Goal: Task Accomplishment & Management: Manage account settings

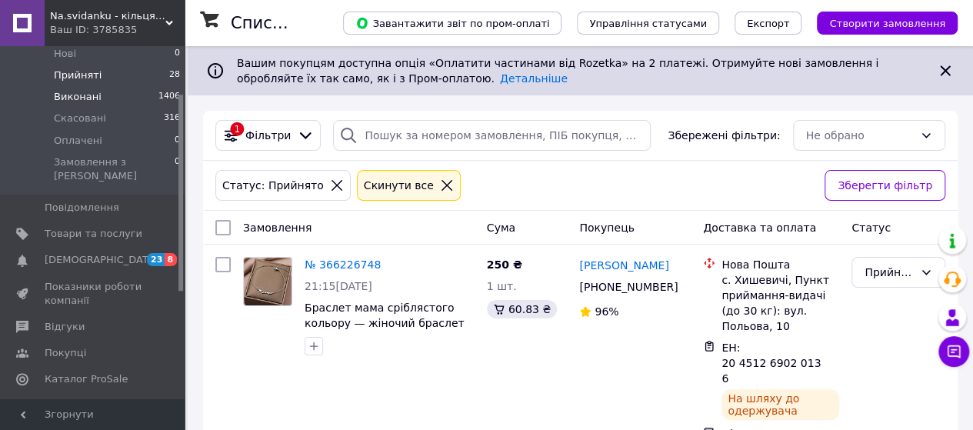
scroll to position [154, 0]
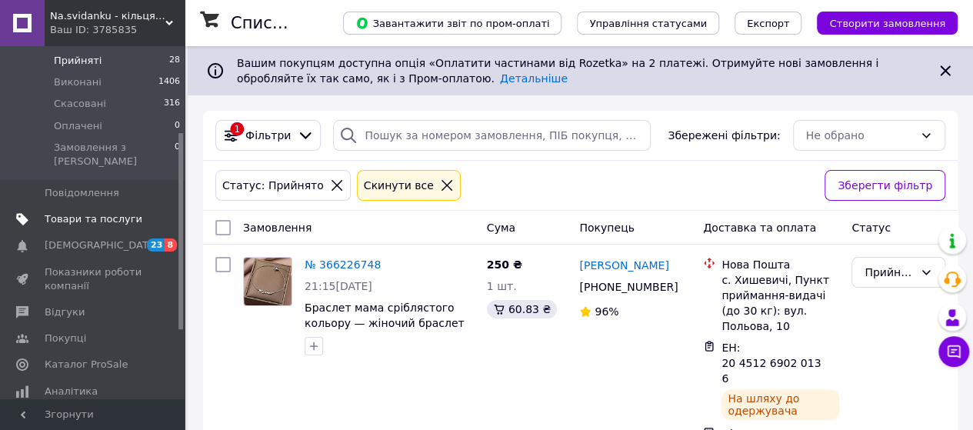
click at [115, 212] on span "Товари та послуги" at bounding box center [94, 219] width 98 height 14
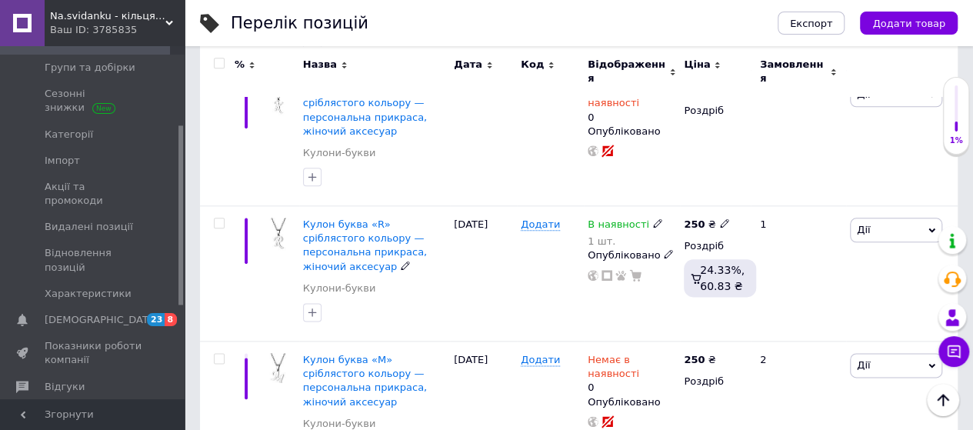
scroll to position [832, 0]
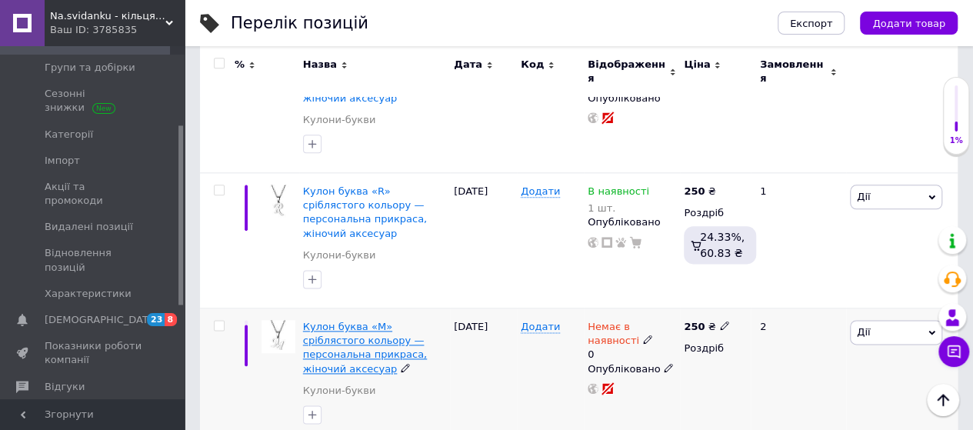
click at [398, 321] on span "Кулон буква «M» сріблястого кольору — персональна прикраса, жіночий аксесуар" at bounding box center [365, 348] width 124 height 54
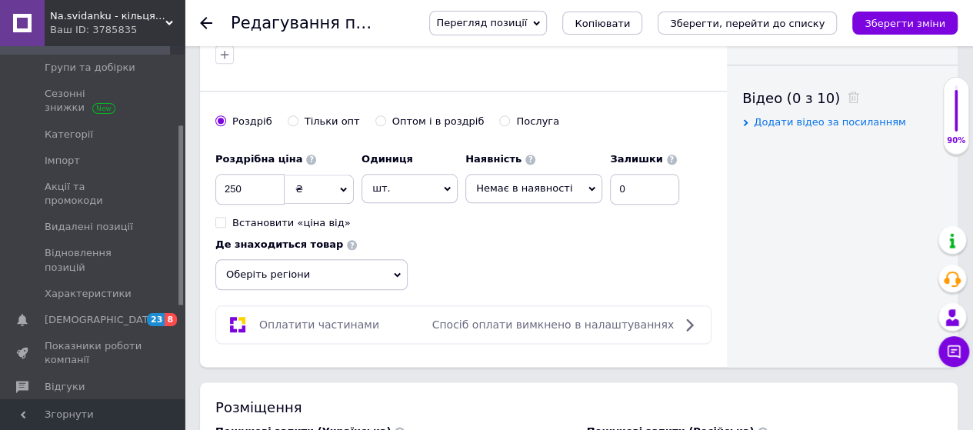
scroll to position [769, 0]
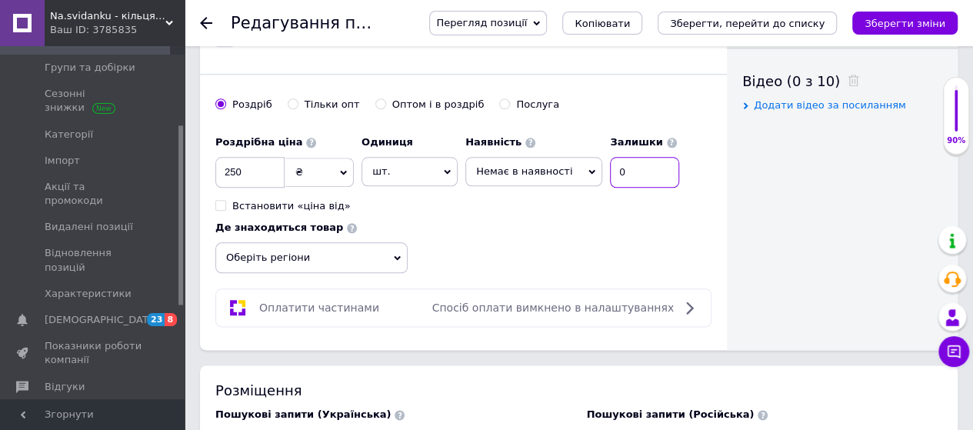
click at [623, 157] on input "0" at bounding box center [644, 172] width 69 height 31
type input "5"
click at [555, 165] on span "Немає в наявності" at bounding box center [524, 171] width 96 height 12
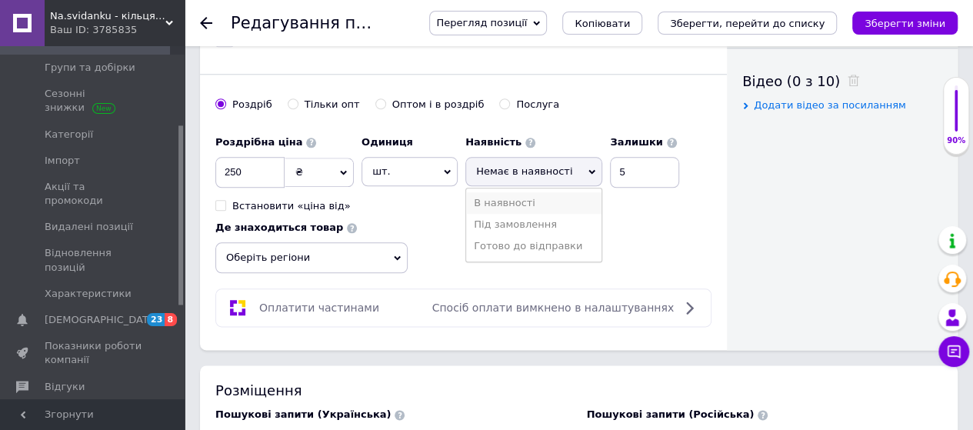
click at [549, 192] on li "В наявності" at bounding box center [533, 203] width 135 height 22
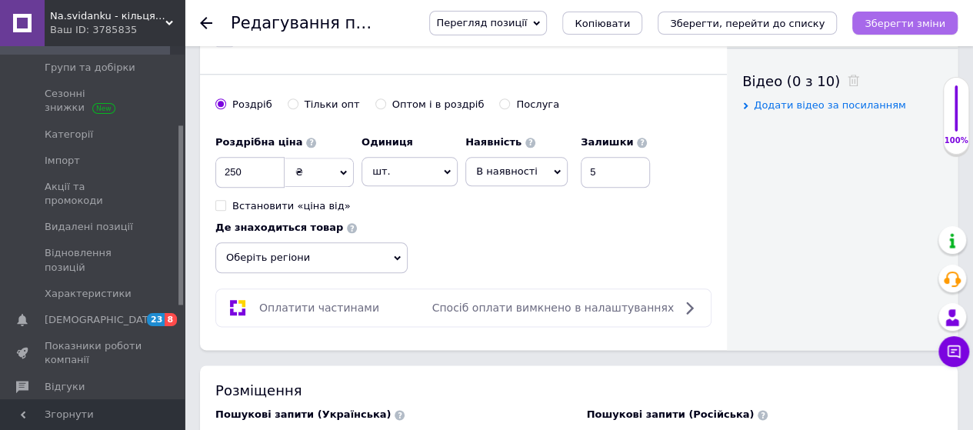
click at [890, 25] on icon "Зберегти зміни" at bounding box center [904, 24] width 81 height 12
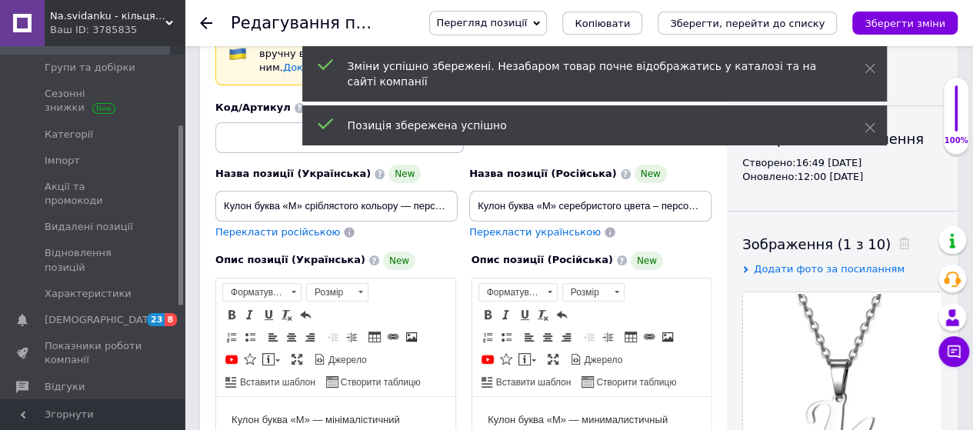
scroll to position [0, 0]
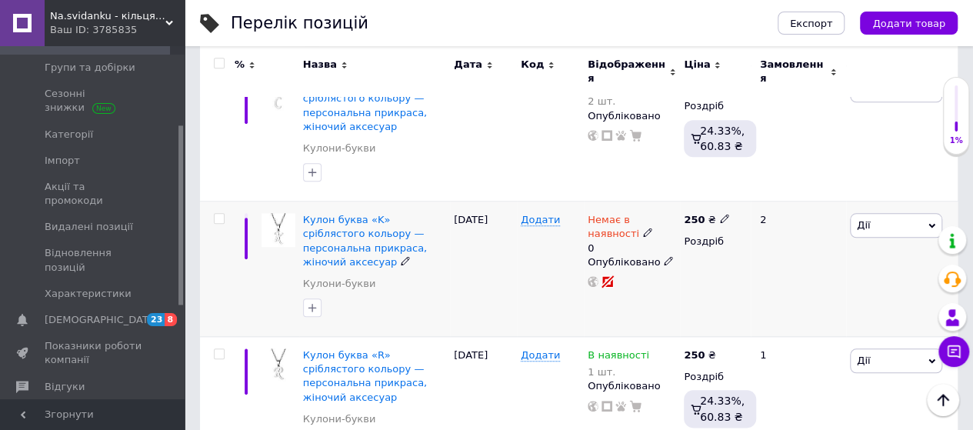
scroll to position [692, 0]
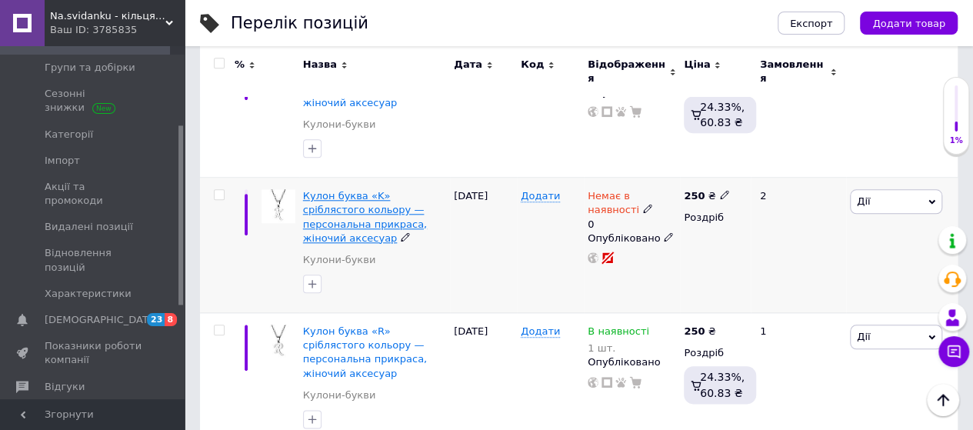
click at [379, 190] on span "Кулон буква «K» сріблястого кольору — персональна прикраса, жіночий аксесуар" at bounding box center [365, 217] width 124 height 54
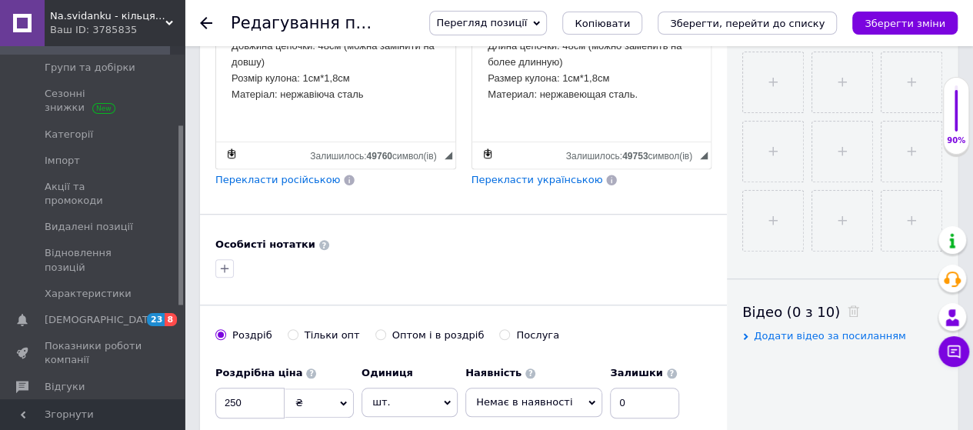
scroll to position [692, 0]
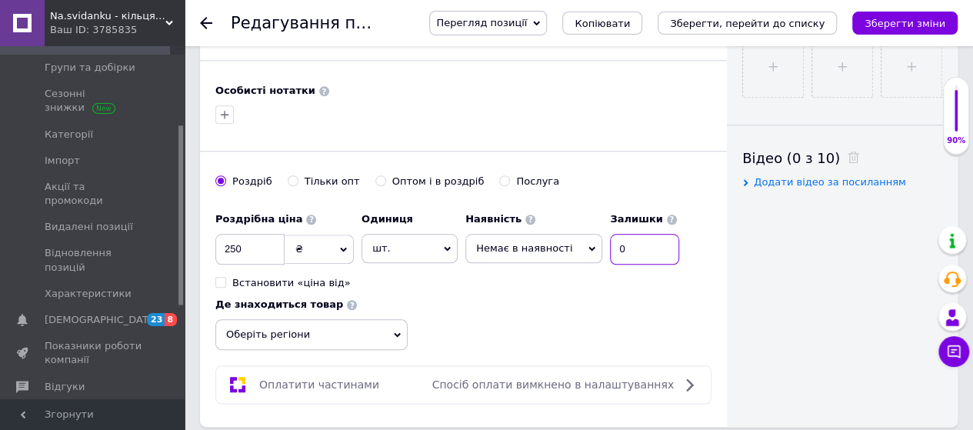
click at [618, 234] on input "0" at bounding box center [644, 249] width 69 height 31
type input "4"
click at [538, 242] on span "Немає в наявності" at bounding box center [524, 248] width 96 height 12
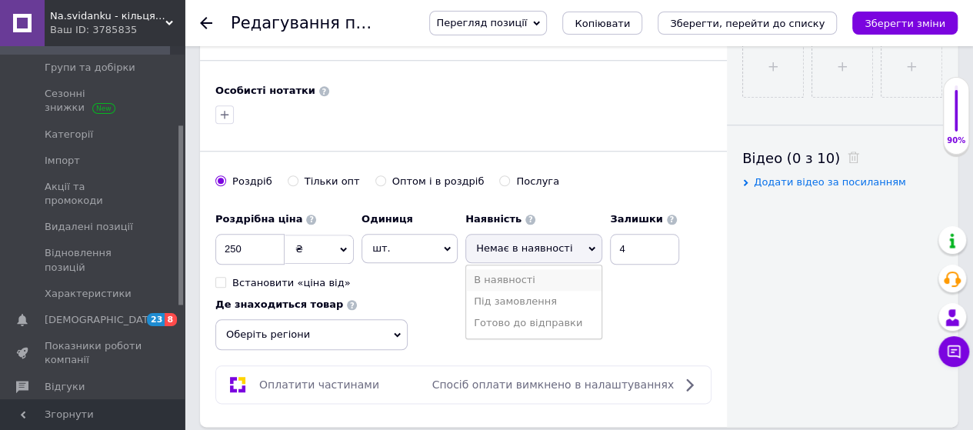
click at [526, 269] on li "В наявності" at bounding box center [533, 280] width 135 height 22
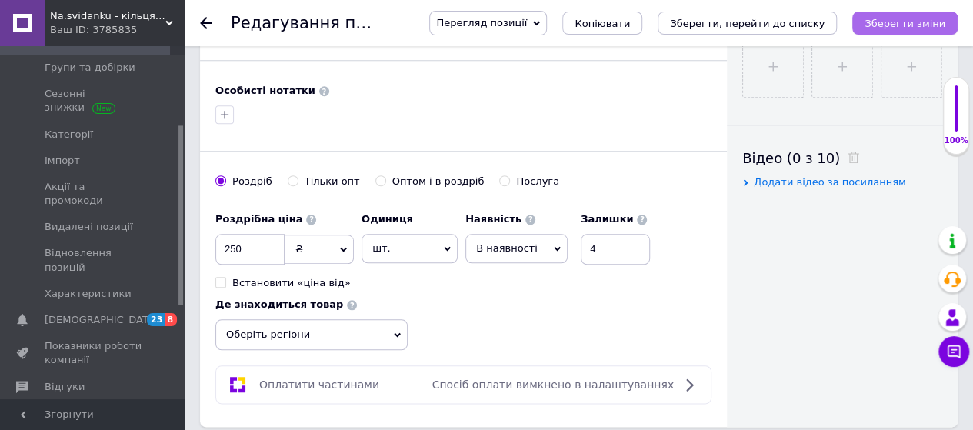
click at [923, 15] on button "Зберегти зміни" at bounding box center [904, 23] width 105 height 23
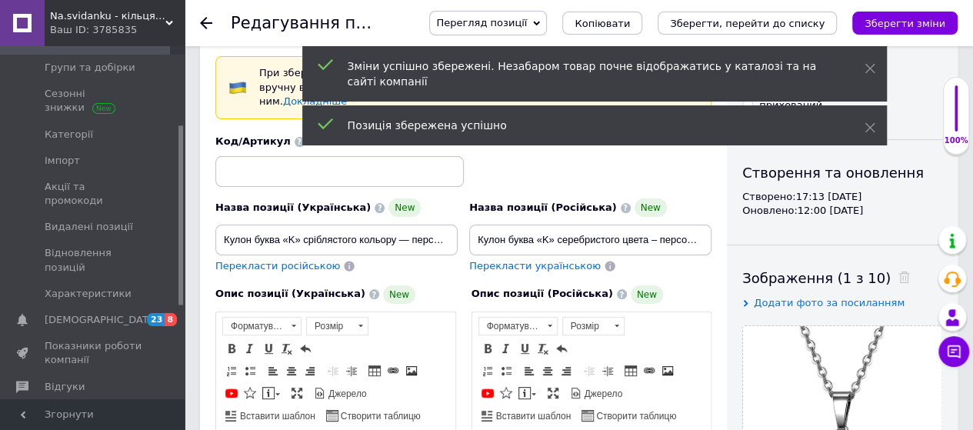
scroll to position [0, 0]
